Goal: Information Seeking & Learning: Learn about a topic

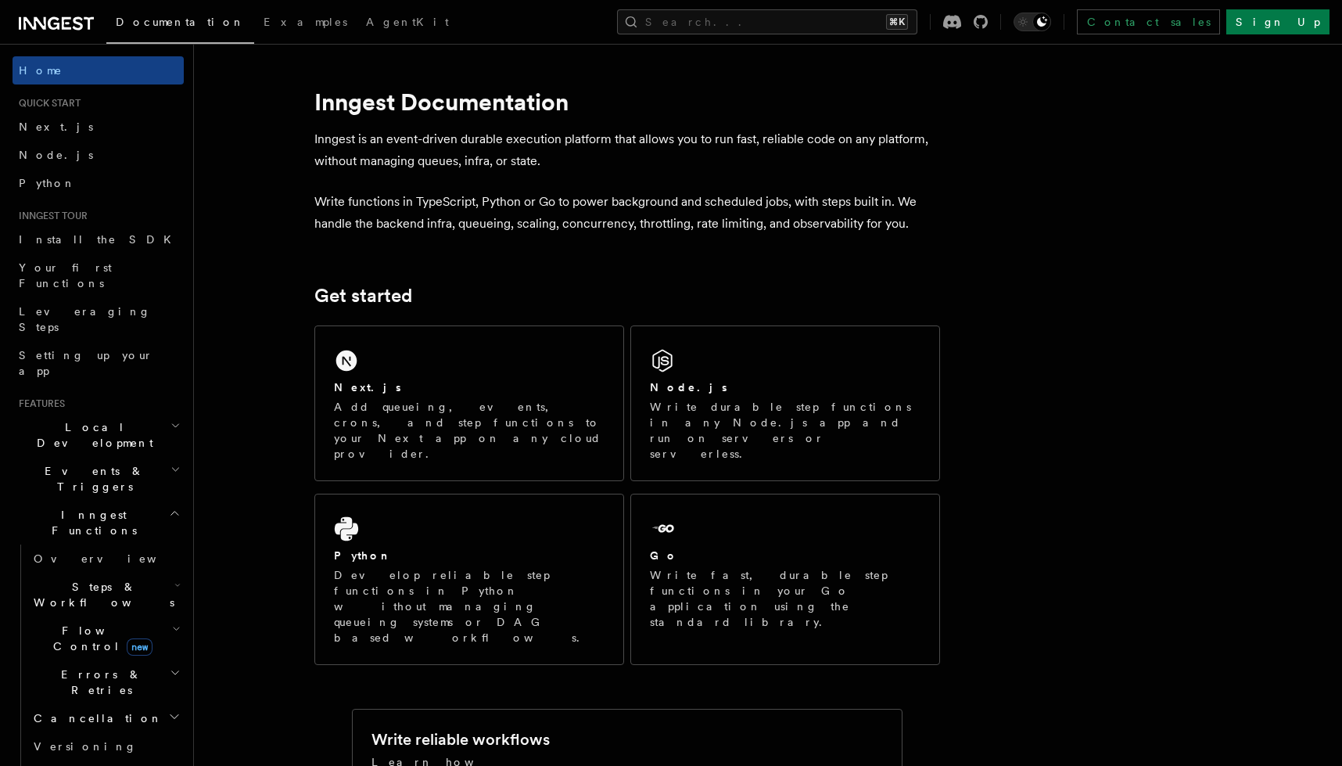
click at [71, 457] on h2 "Events & Triggers" at bounding box center [98, 479] width 171 height 44
click at [61, 573] on h2 "Steps & Workflows" at bounding box center [105, 595] width 156 height 44
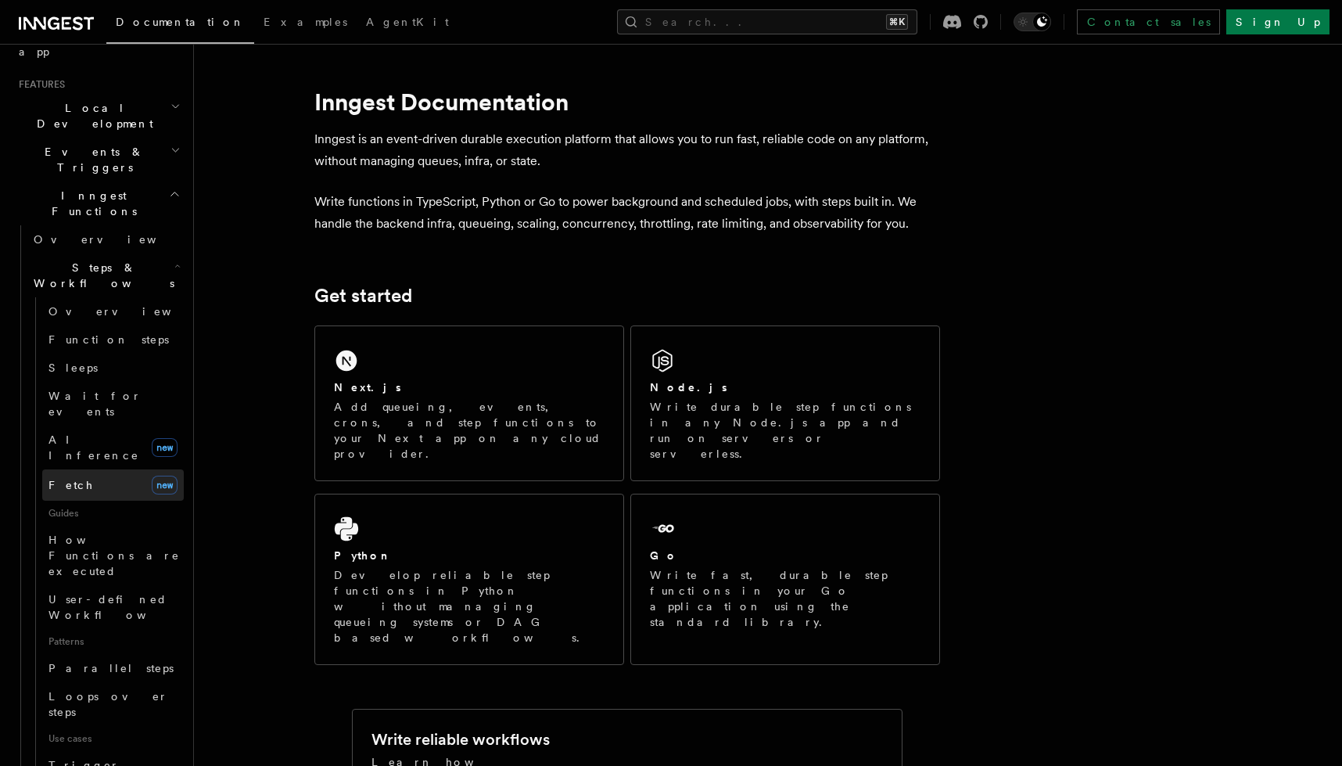
scroll to position [330, 0]
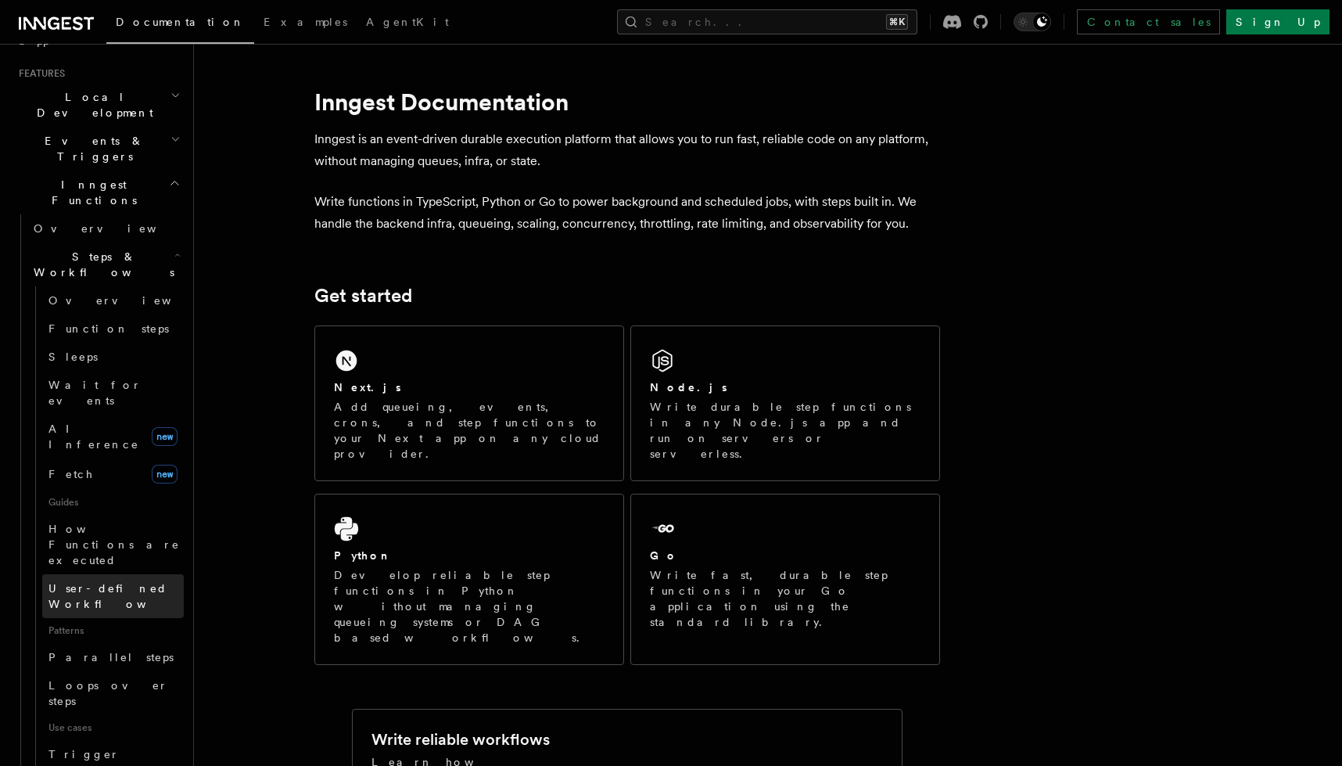
click at [102, 582] on span "User-defined Workflows" at bounding box center [119, 596] width 141 height 28
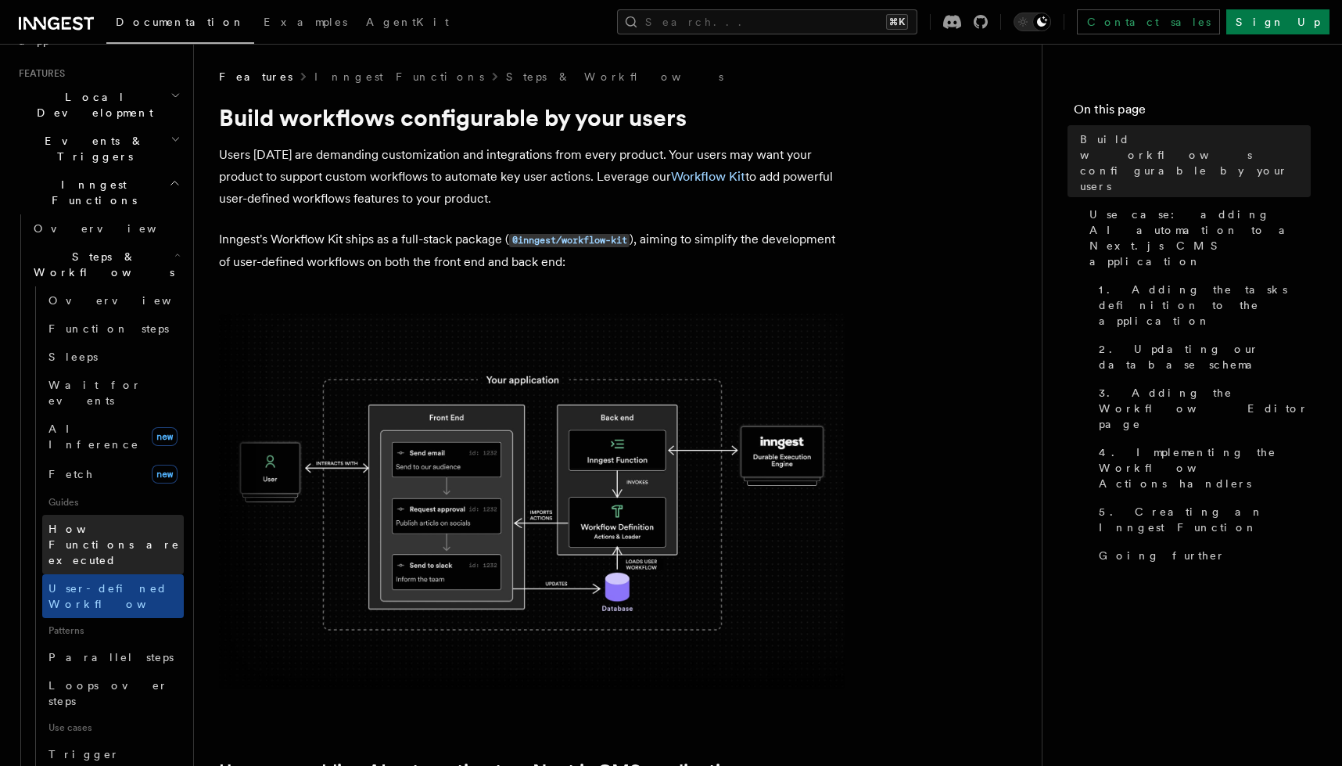
click at [82, 523] on span "How Functions are executed" at bounding box center [114, 545] width 131 height 44
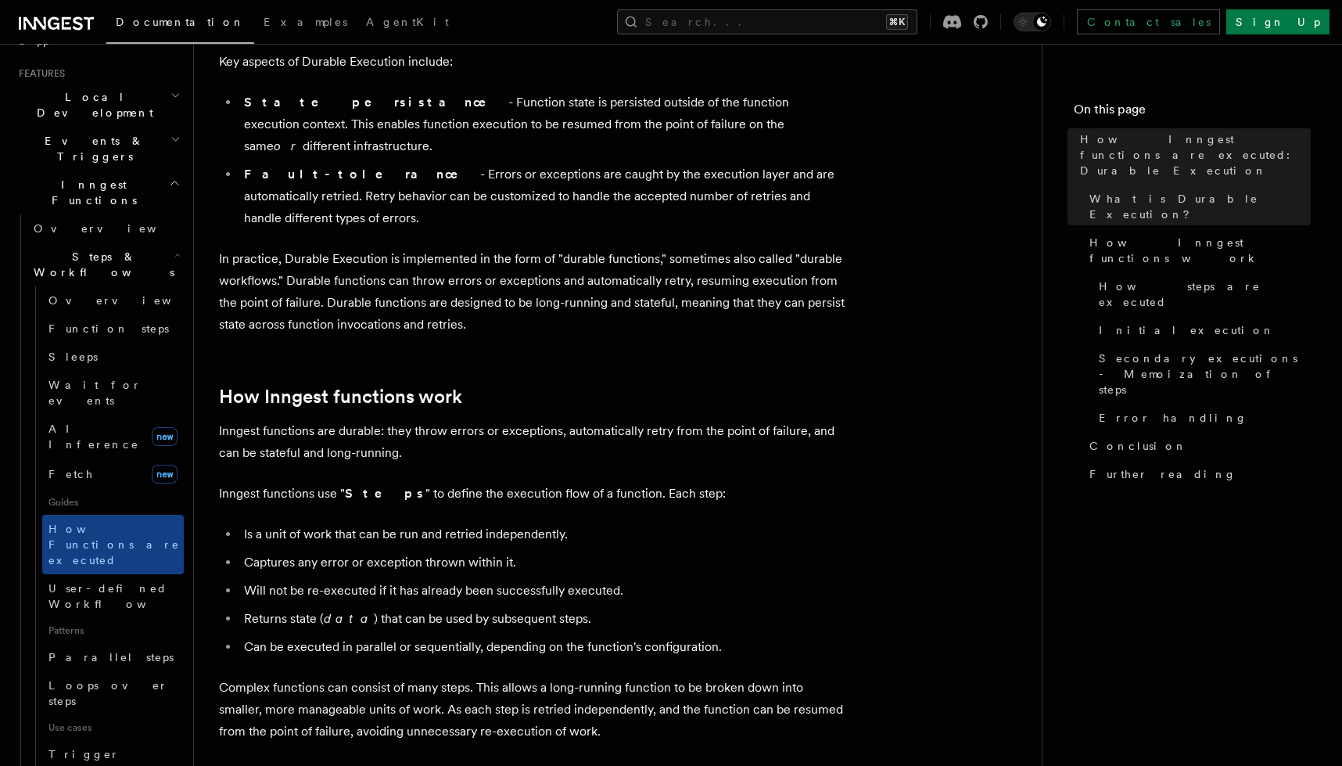
scroll to position [405, 0]
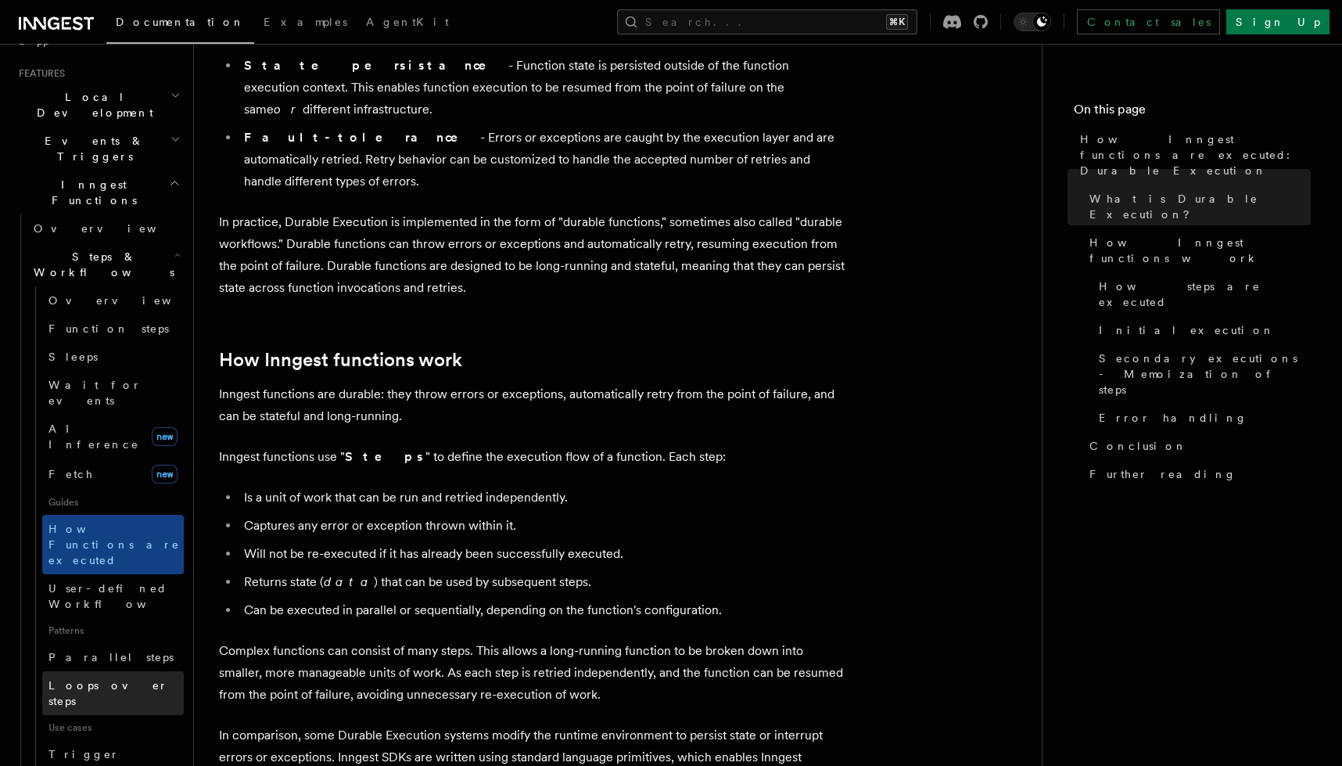
click at [105, 679] on span "Loops over steps" at bounding box center [109, 693] width 120 height 28
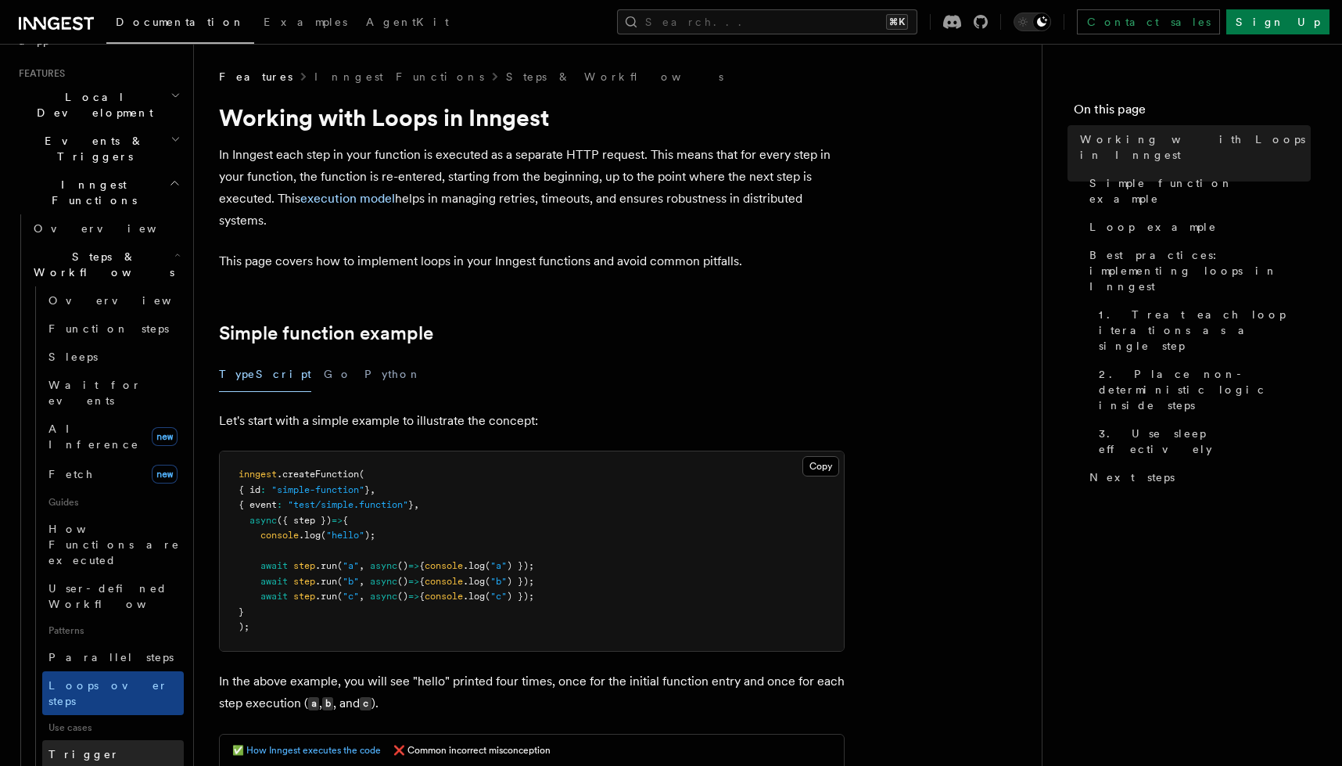
click at [102, 748] on span "Trigger workflows from Retool" at bounding box center [135, 770] width 172 height 44
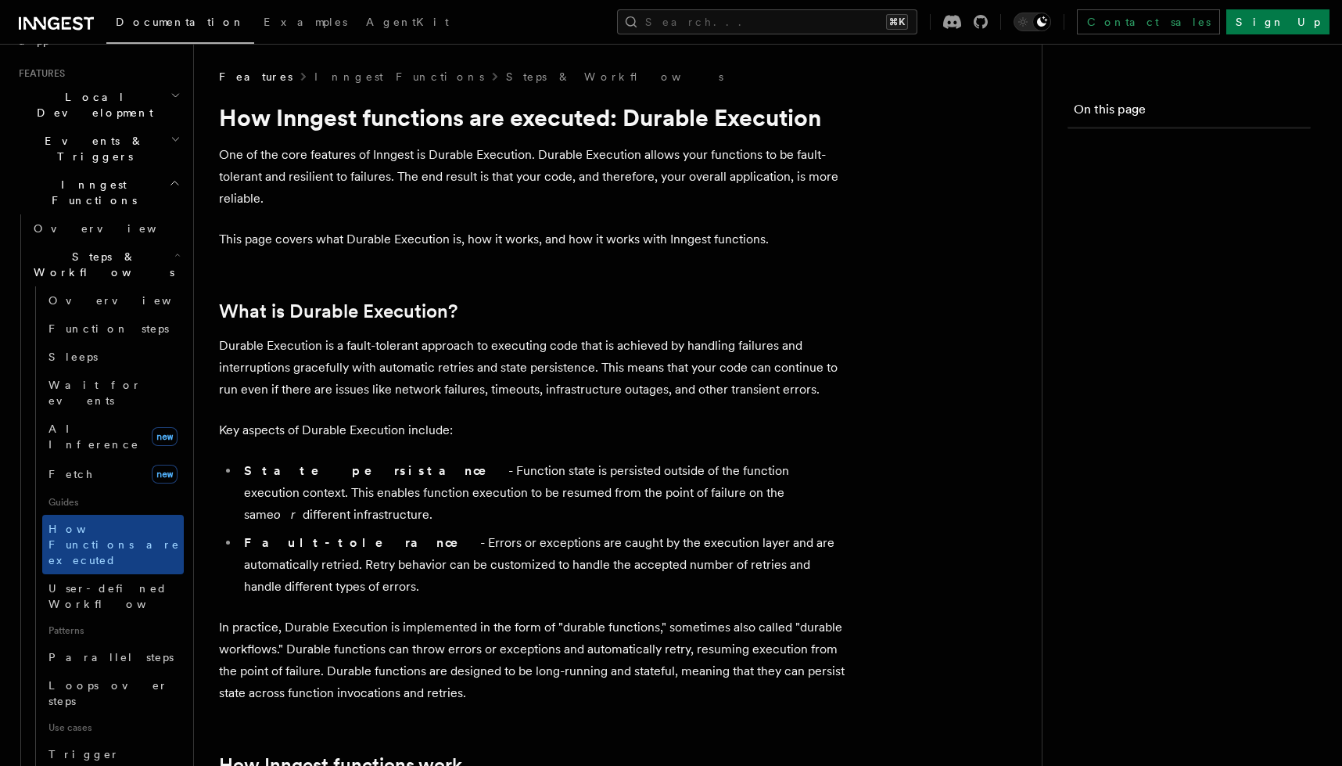
scroll to position [405, 0]
